Goal: Navigation & Orientation: Find specific page/section

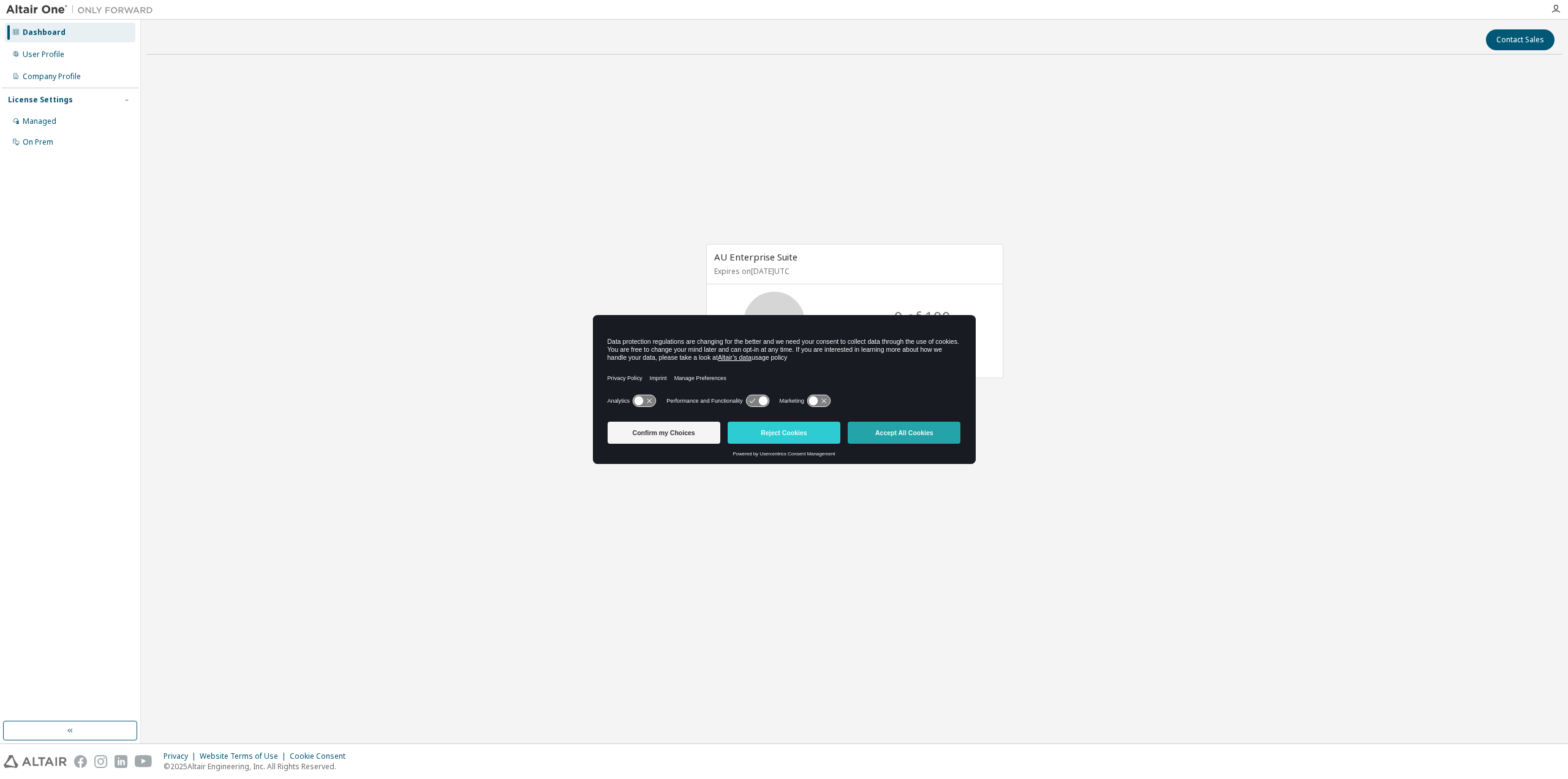
click at [880, 441] on button "Accept All Cookies" at bounding box center [904, 433] width 113 height 22
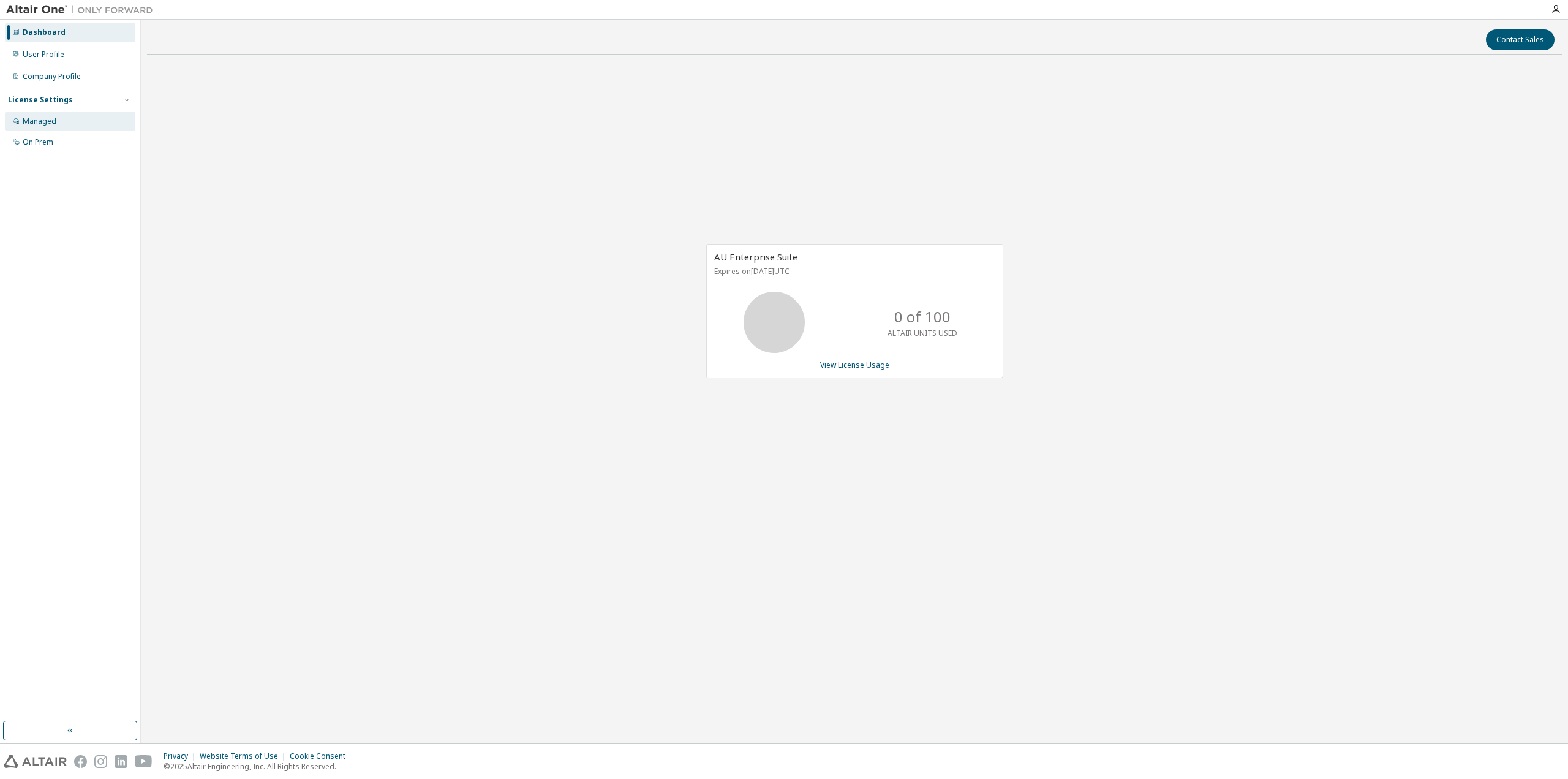
click at [39, 123] on div "Managed" at bounding box center [39, 121] width 34 height 10
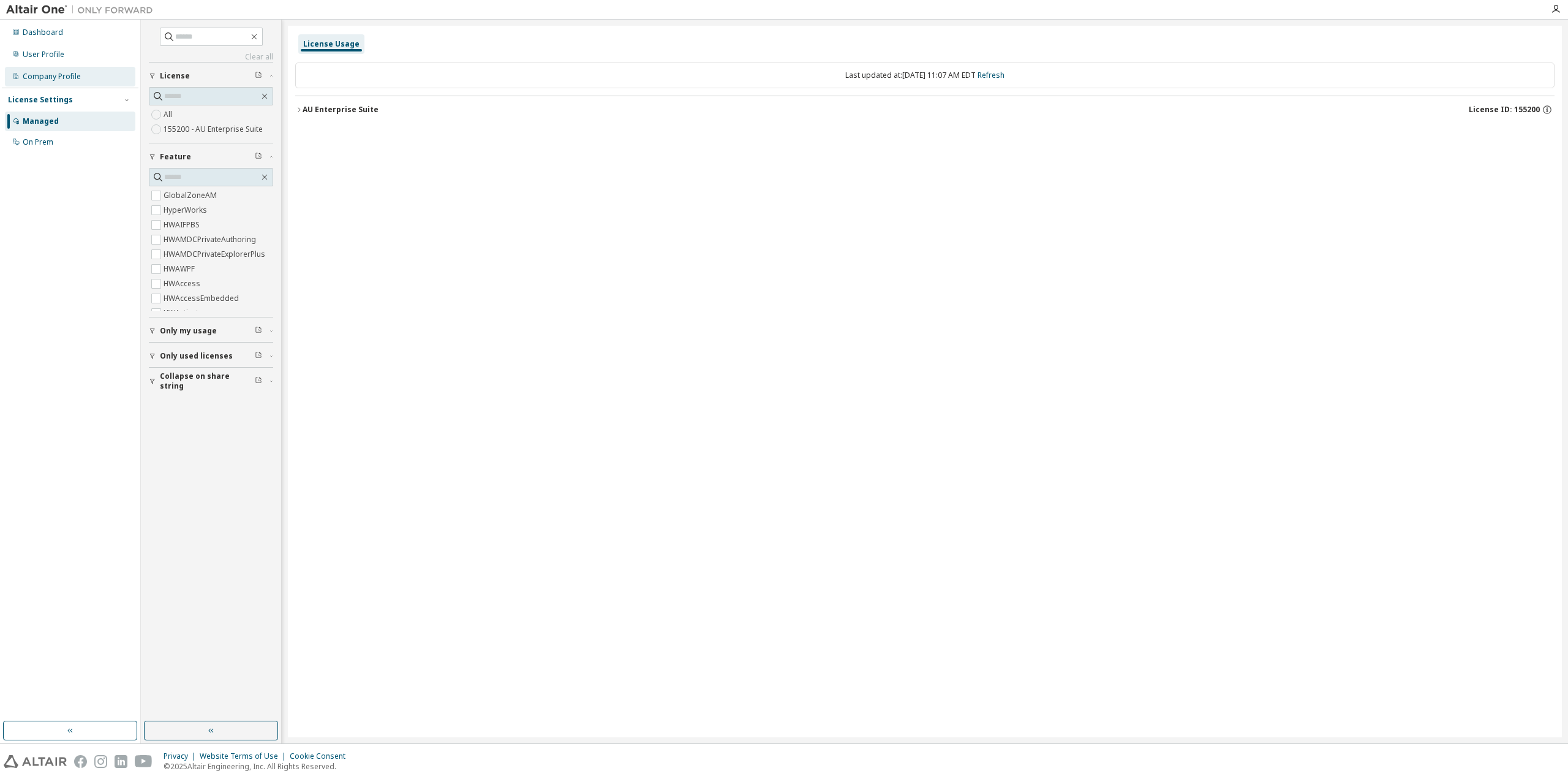
click at [73, 78] on div "Company Profile" at bounding box center [51, 76] width 58 height 10
